Goal: Navigation & Orientation: Find specific page/section

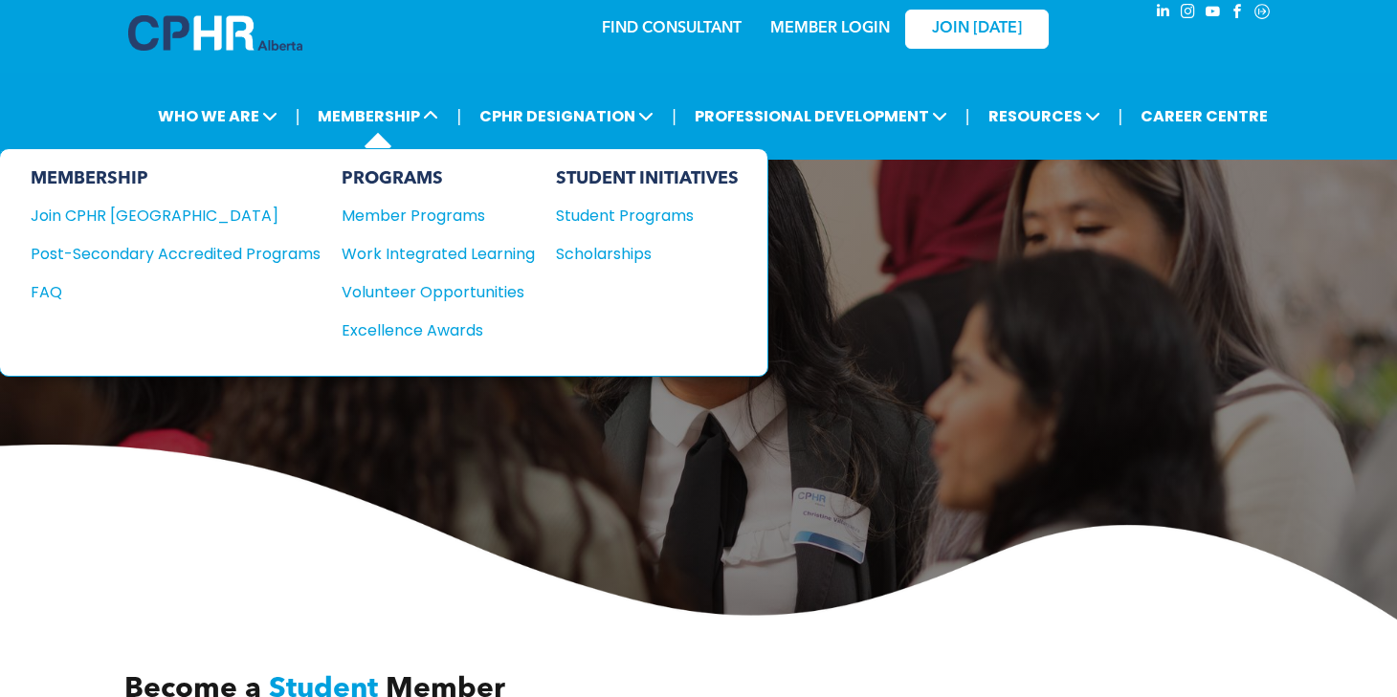
click at [418, 235] on div "PROGRAMS Member Programs Work Integrated Learning Volunteer Opportunities Excel…" at bounding box center [438, 262] width 193 height 188
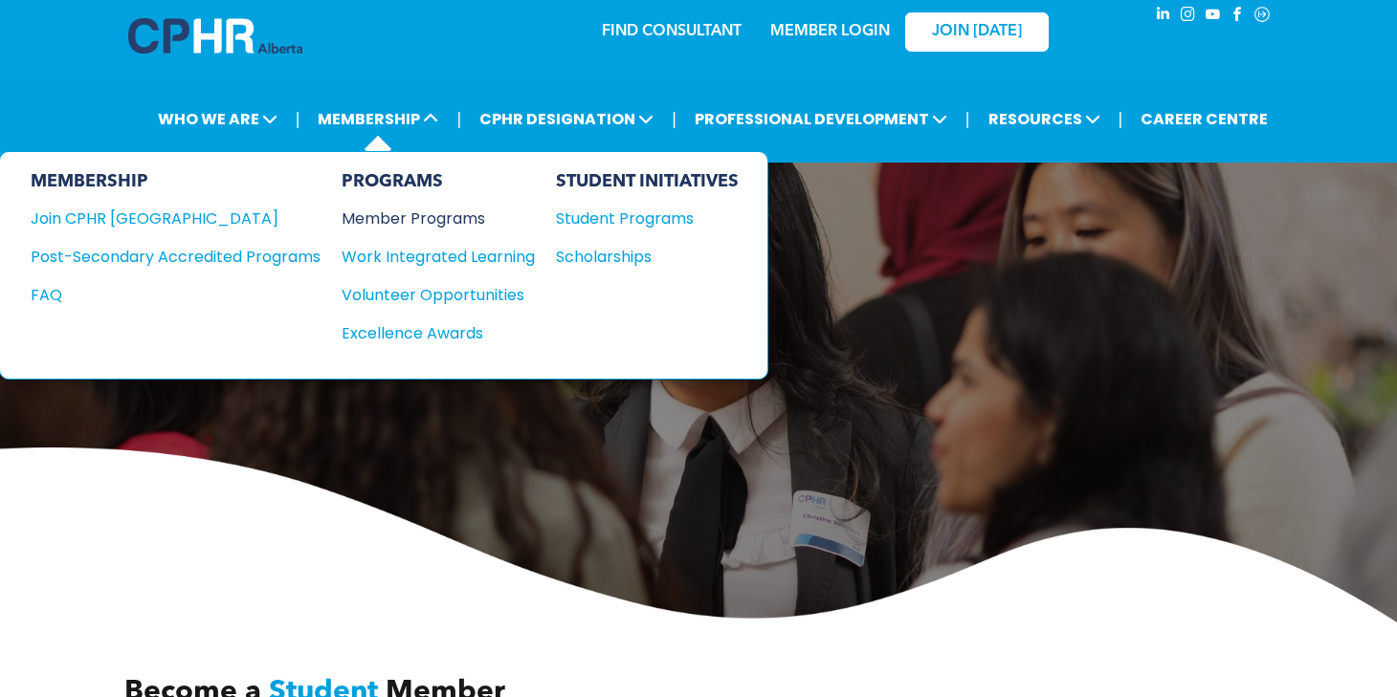
click at [423, 219] on div "Member Programs" at bounding box center [429, 219] width 174 height 24
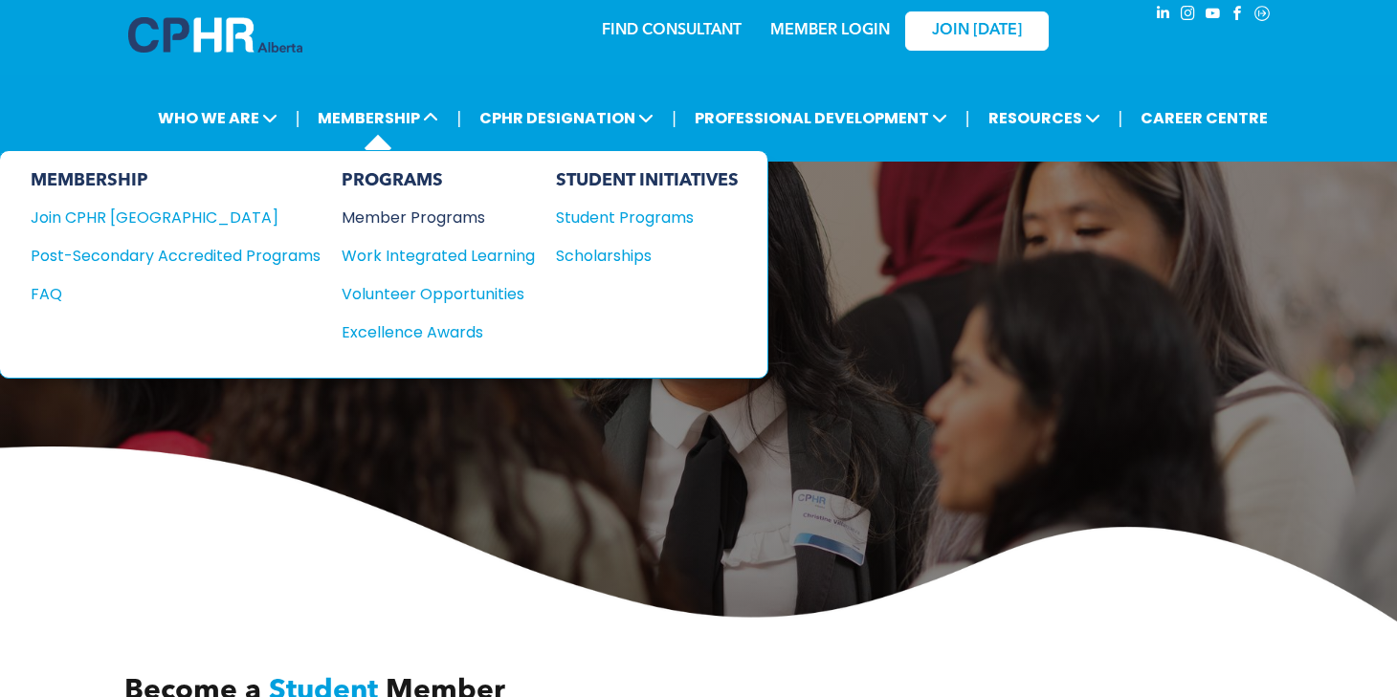
scroll to position [25, 0]
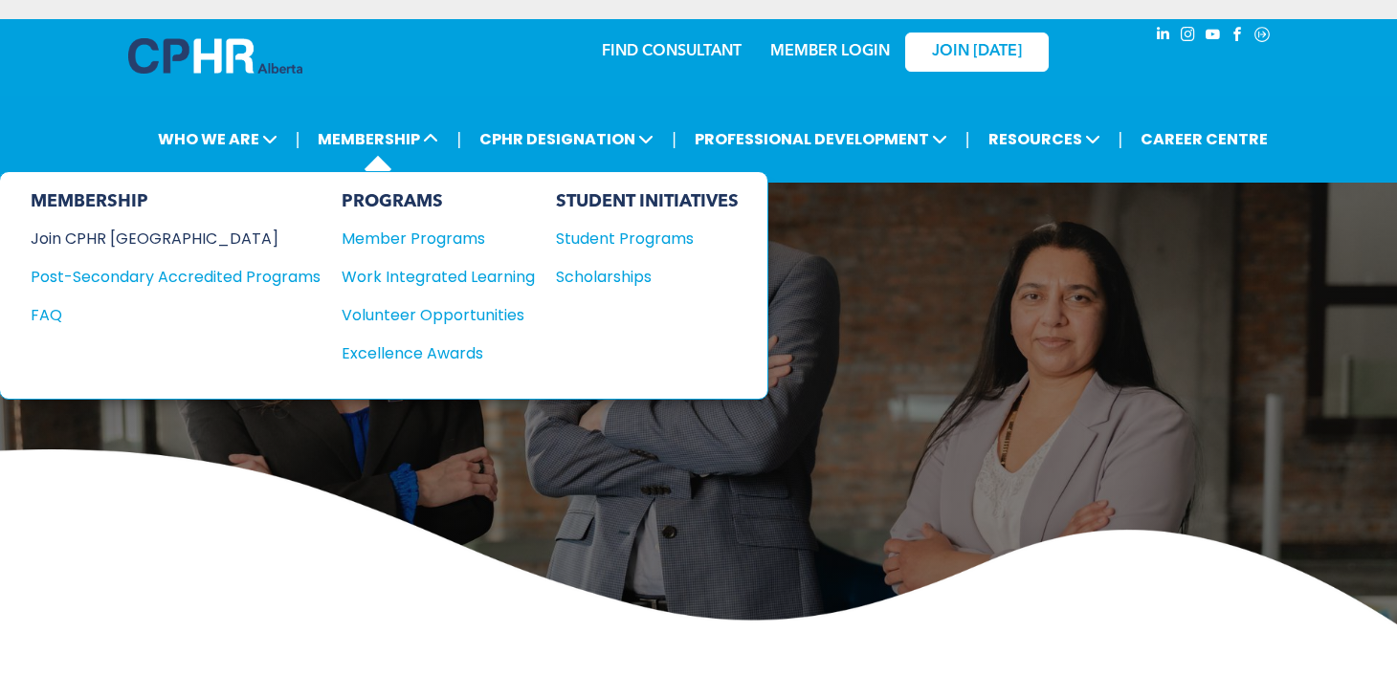
click at [122, 237] on div "Join CPHR [GEOGRAPHIC_DATA]" at bounding box center [161, 239] width 261 height 24
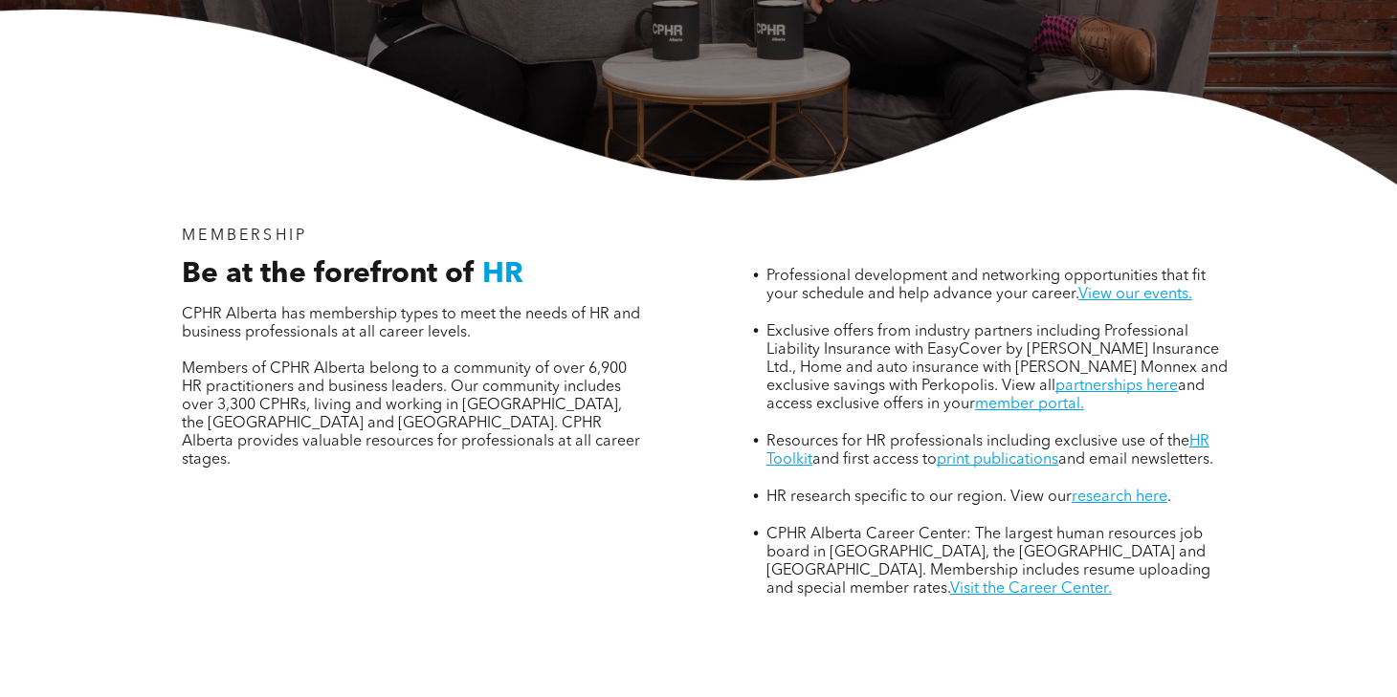
scroll to position [530, 0]
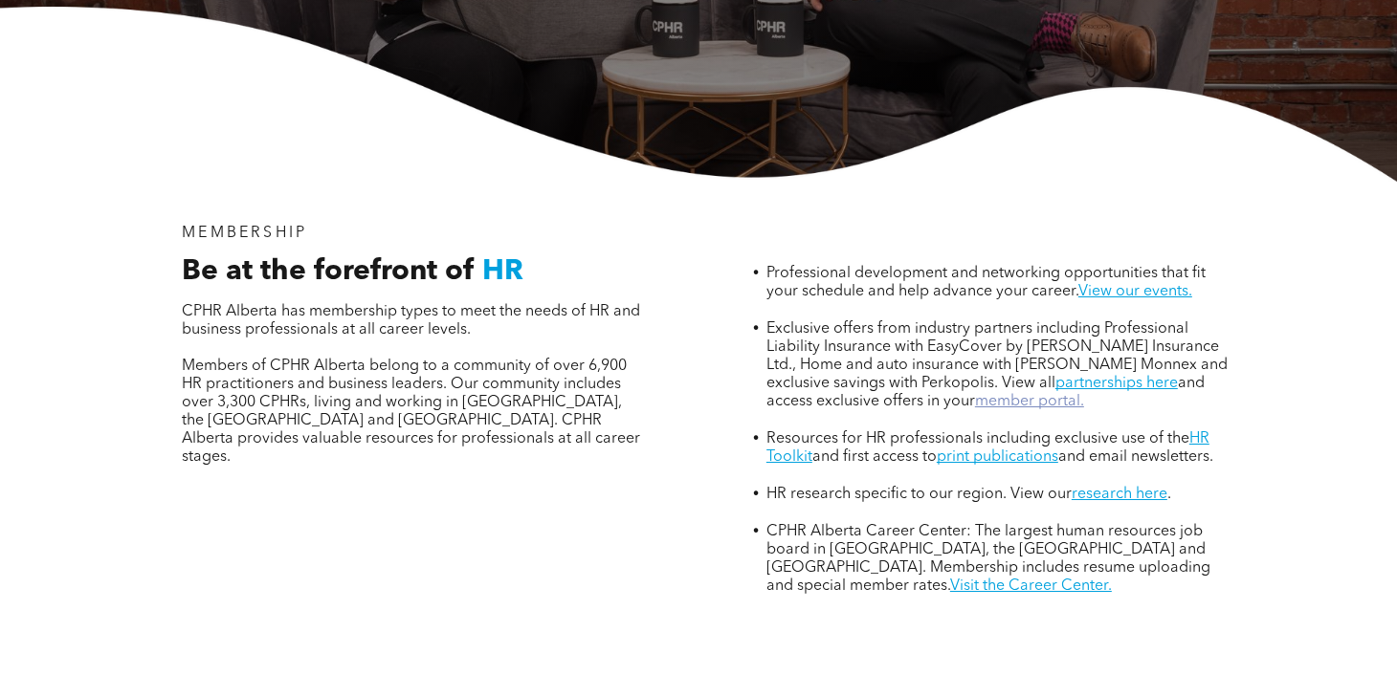
click at [975, 394] on link "member portal." at bounding box center [1029, 401] width 109 height 15
